Goal: Task Accomplishment & Management: Manage account settings

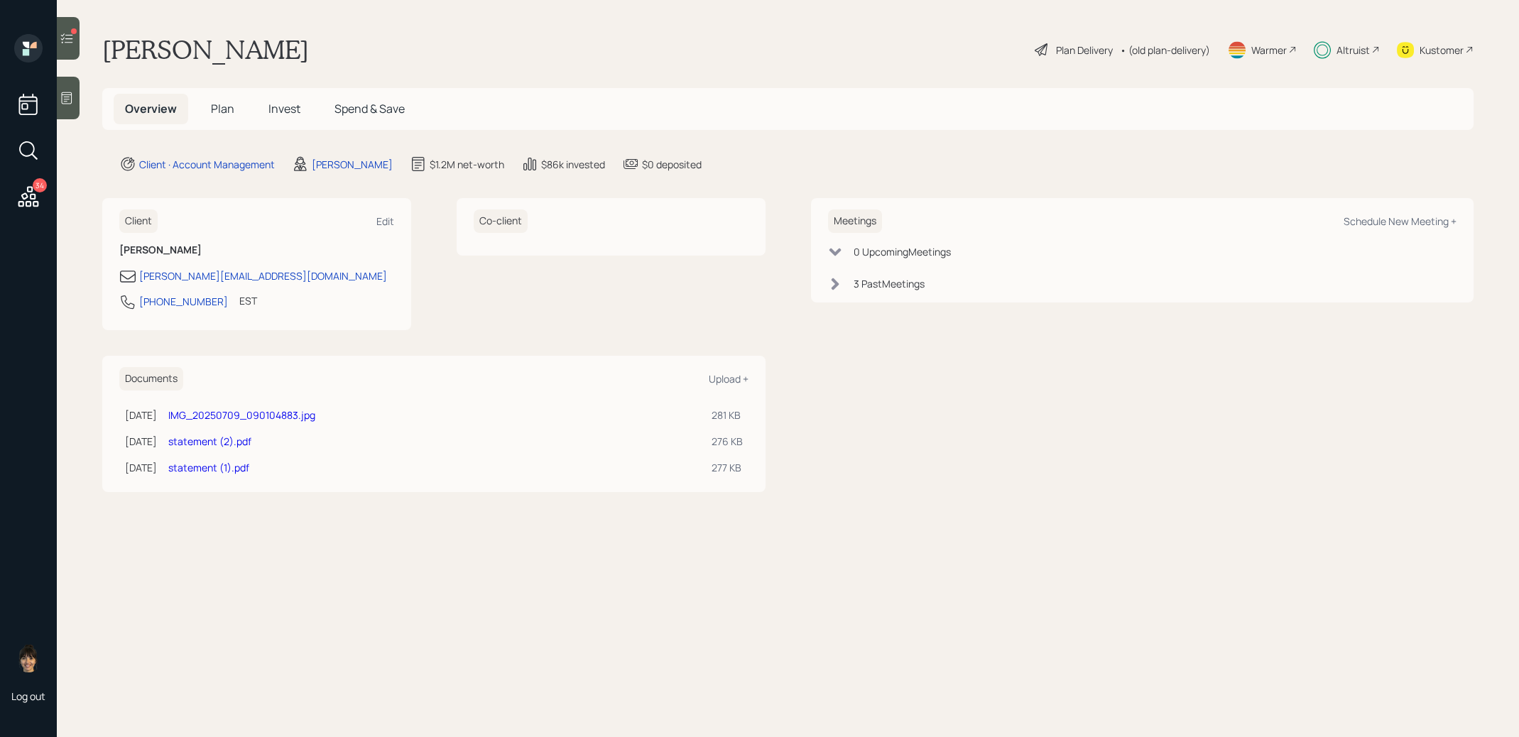
click at [70, 43] on icon at bounding box center [67, 38] width 14 height 14
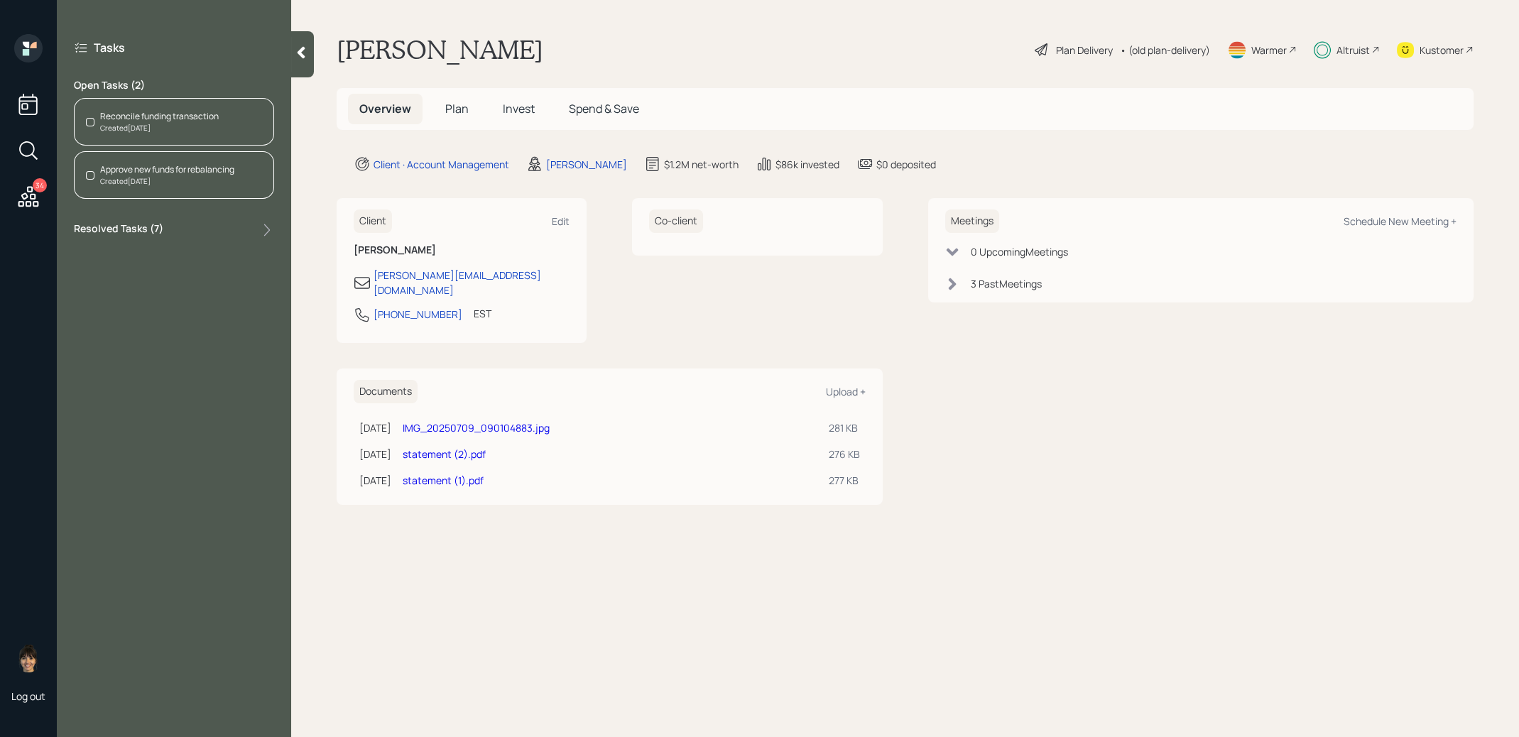
click at [117, 124] on div "Created [DATE]" at bounding box center [159, 128] width 119 height 11
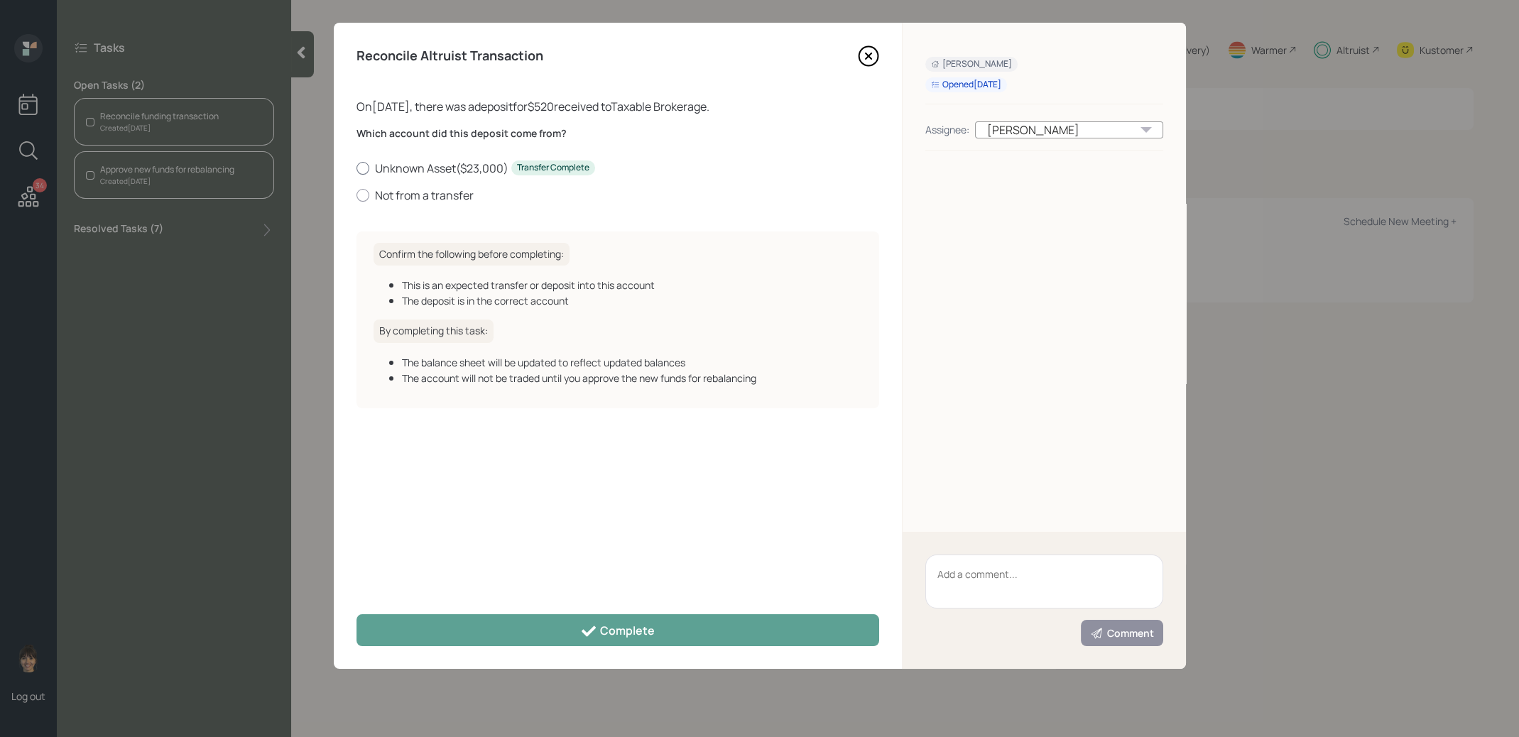
click at [363, 172] on div at bounding box center [363, 168] width 13 height 13
click at [357, 168] on input "Unknown Asset ( $23,000 ) Transfer Complete" at bounding box center [356, 168] width 1 height 1
radio input "true"
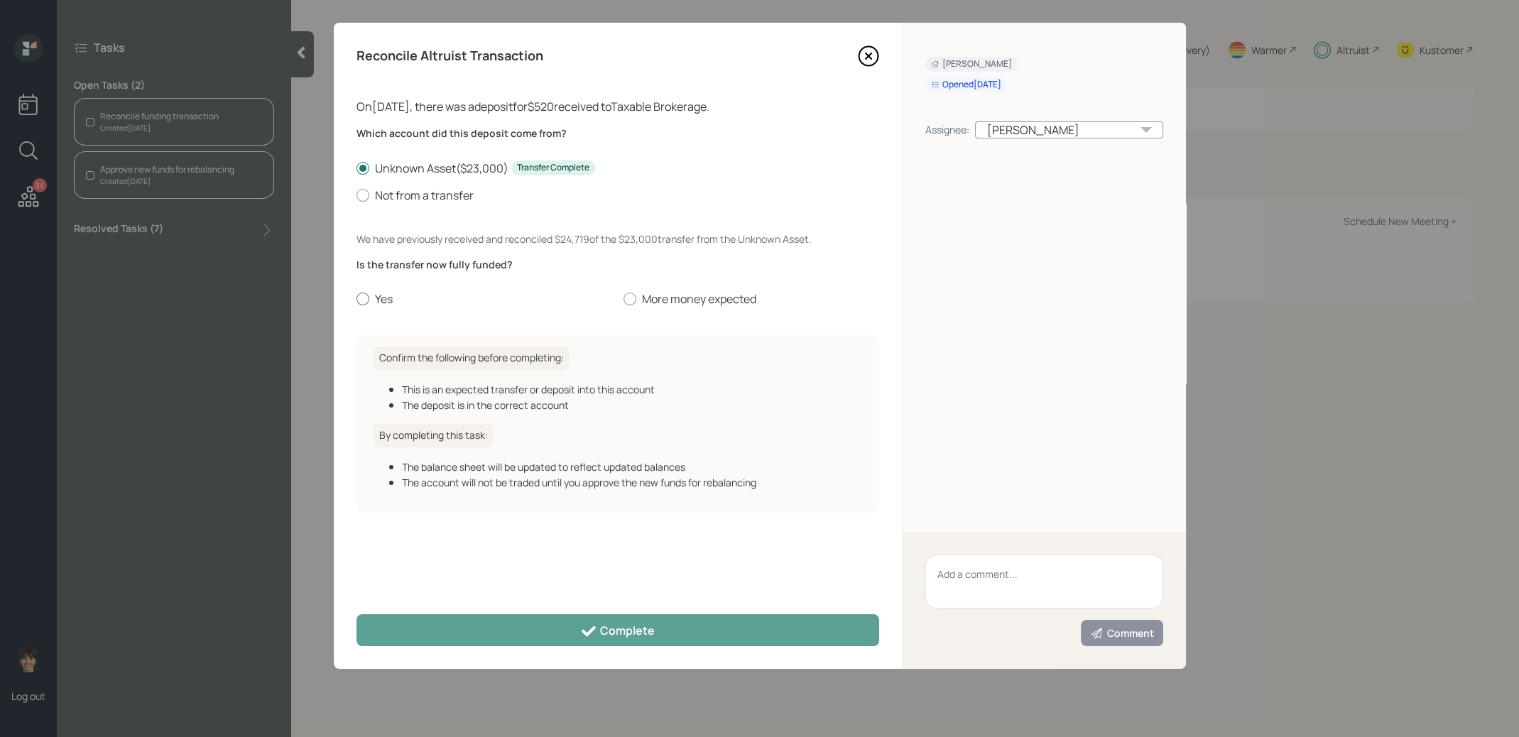
click at [362, 297] on div at bounding box center [363, 299] width 13 height 13
click at [357, 299] on input "Yes" at bounding box center [356, 299] width 1 height 1
radio input "true"
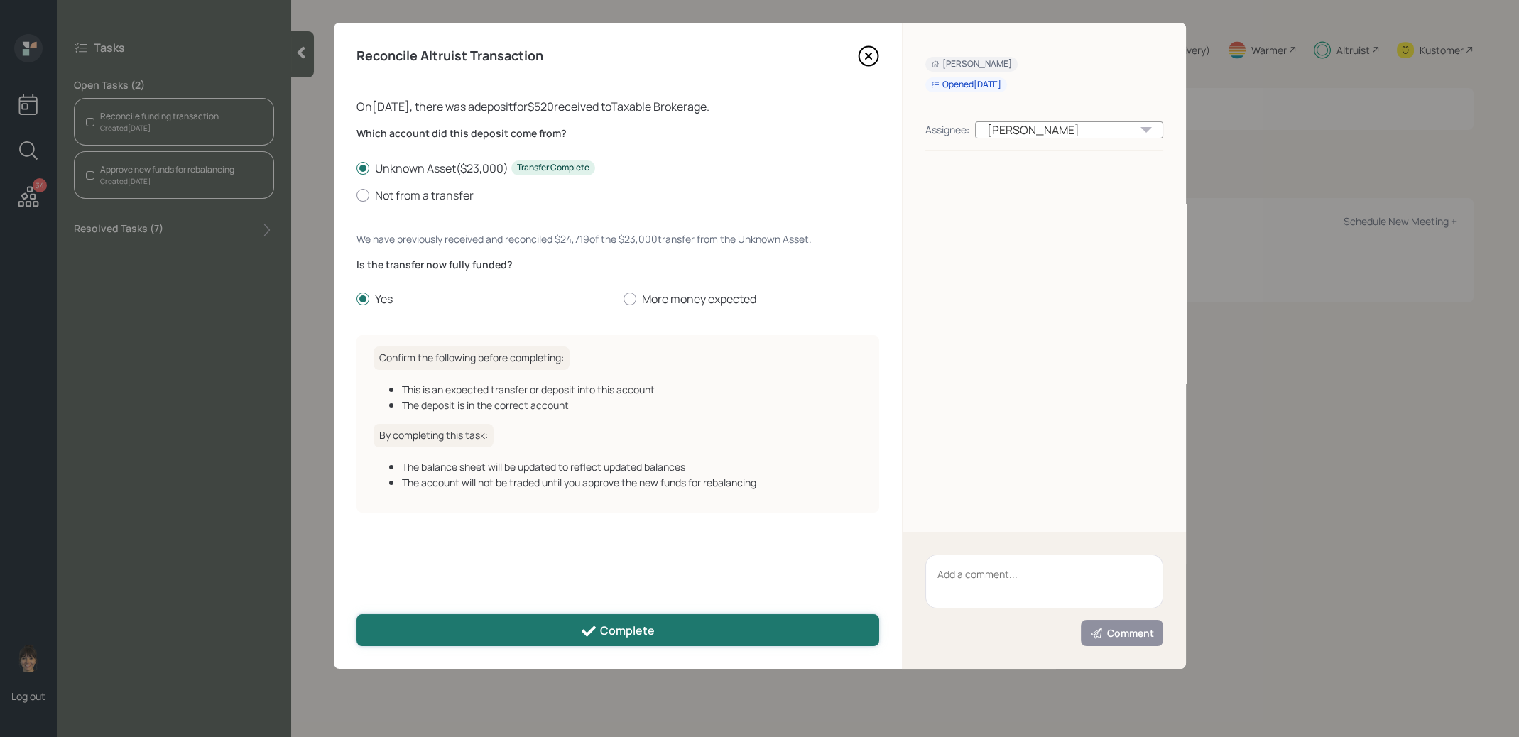
click at [434, 622] on button "Complete" at bounding box center [618, 630] width 523 height 32
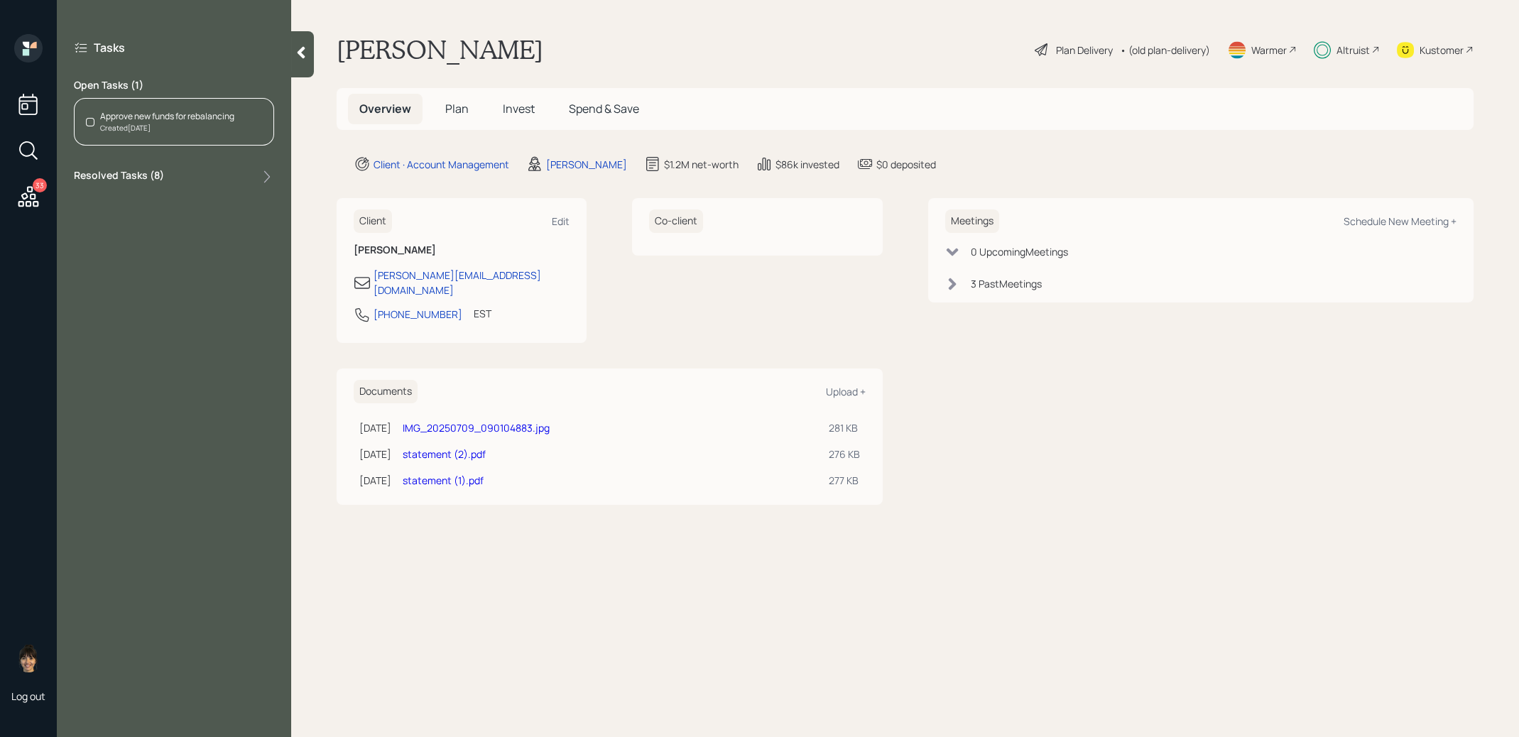
click at [182, 114] on div "Approve new funds for rebalancing" at bounding box center [167, 116] width 134 height 13
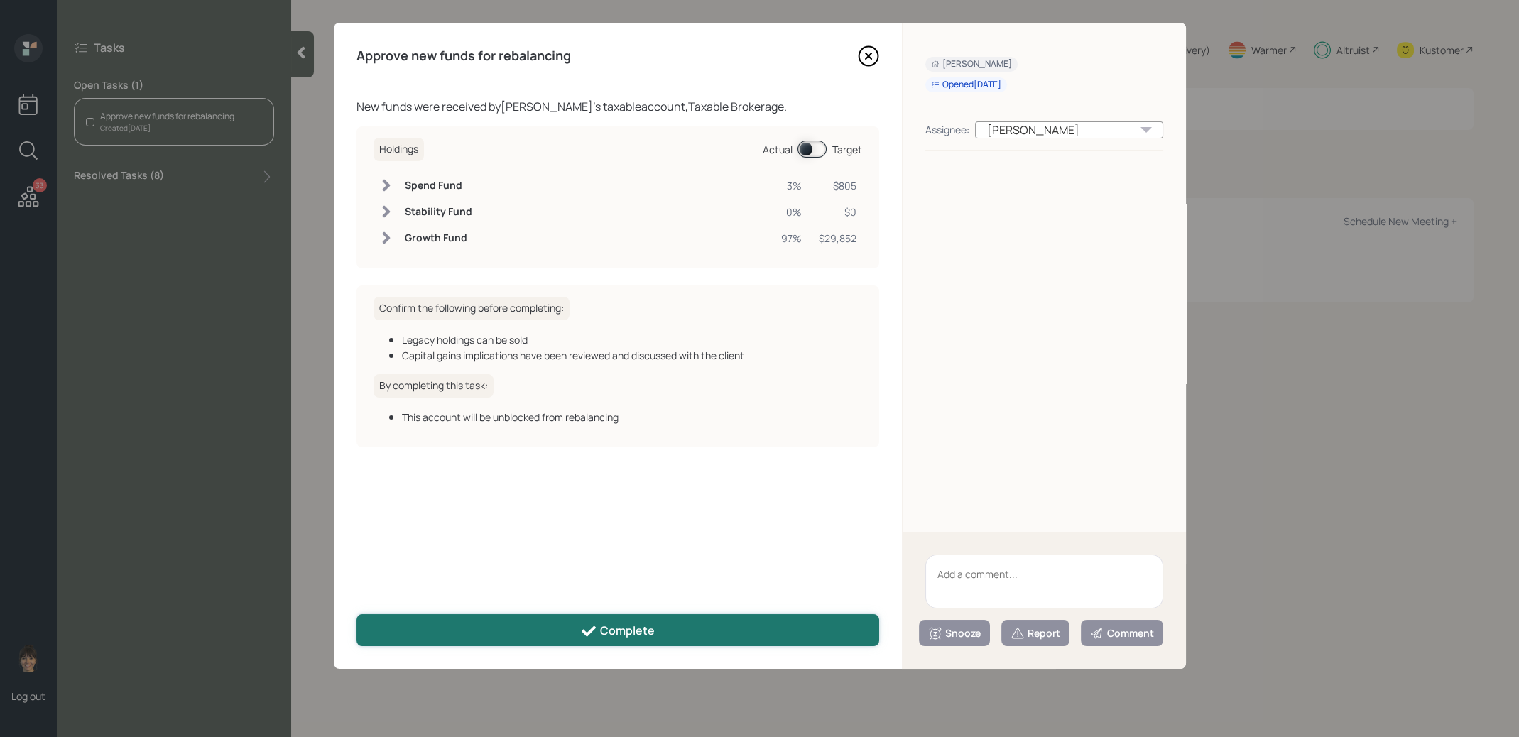
click at [665, 637] on button "Complete" at bounding box center [618, 630] width 523 height 32
